Goal: Information Seeking & Learning: Learn about a topic

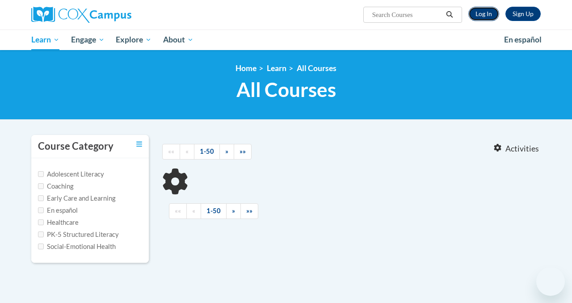
click at [486, 11] on link "Log In" at bounding box center [483, 14] width 31 height 14
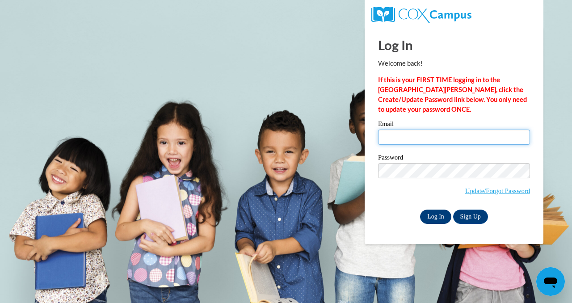
type input "mbatz2@ivytech.edu"
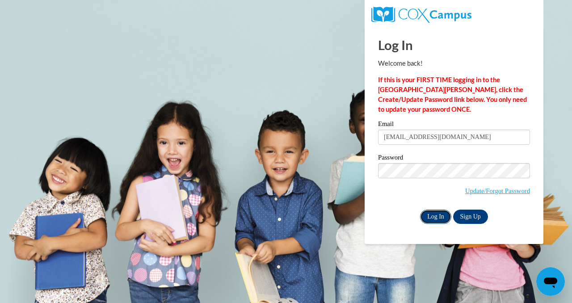
click at [439, 219] on input "Log In" at bounding box center [435, 217] width 31 height 14
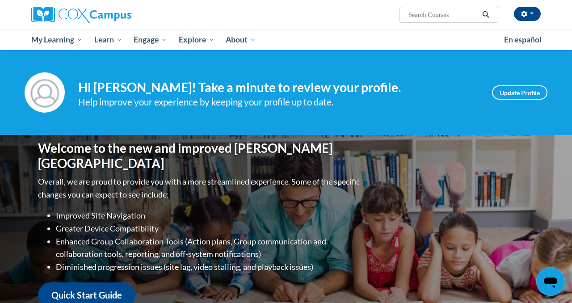
click at [451, 17] on input "Search..." at bounding box center [444, 14] width 72 height 11
type input "intervention"
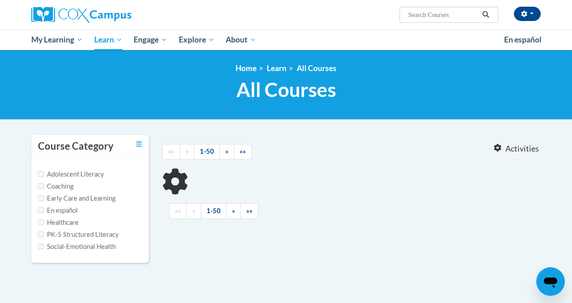
type input "intervention"
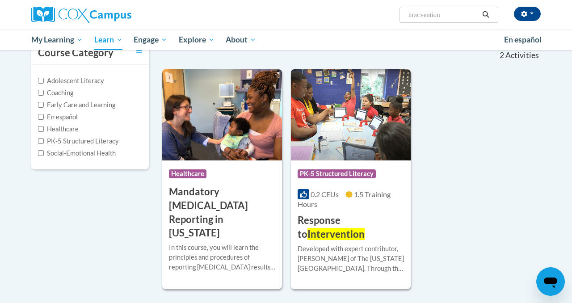
scroll to position [94, 0]
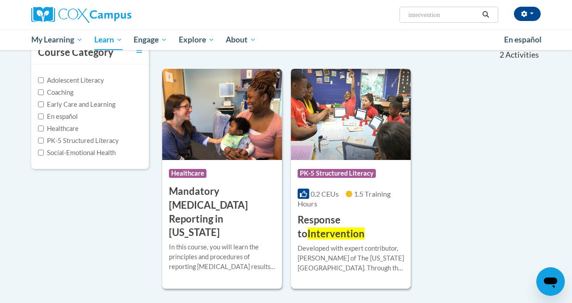
click at [341, 219] on h3 "Response to Intervention" at bounding box center [351, 227] width 106 height 28
